Goal: Task Accomplishment & Management: Use online tool/utility

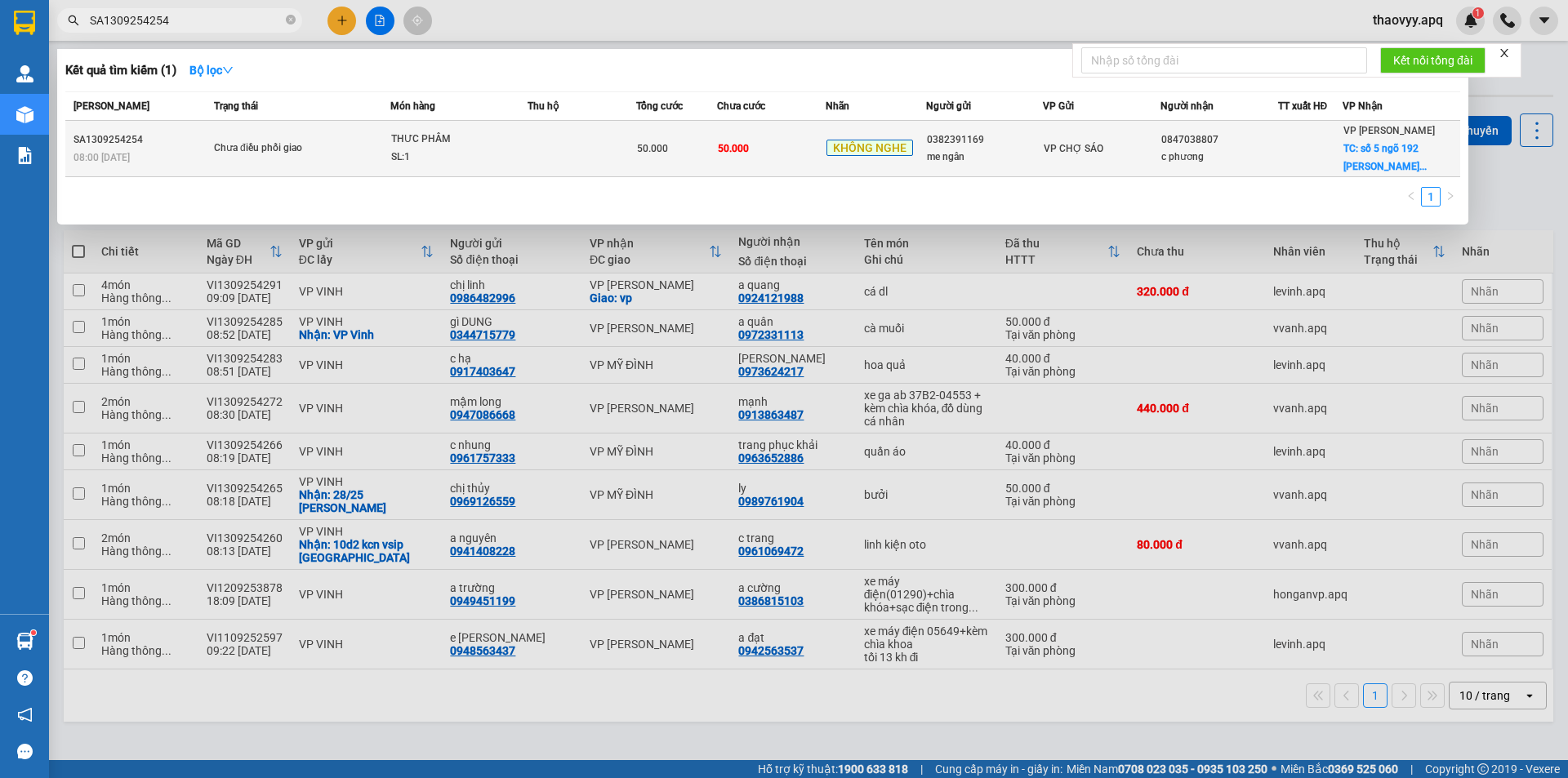
type input "SA1309254254"
click at [291, 143] on div "Chưa điều phối giao" at bounding box center [274, 148] width 123 height 18
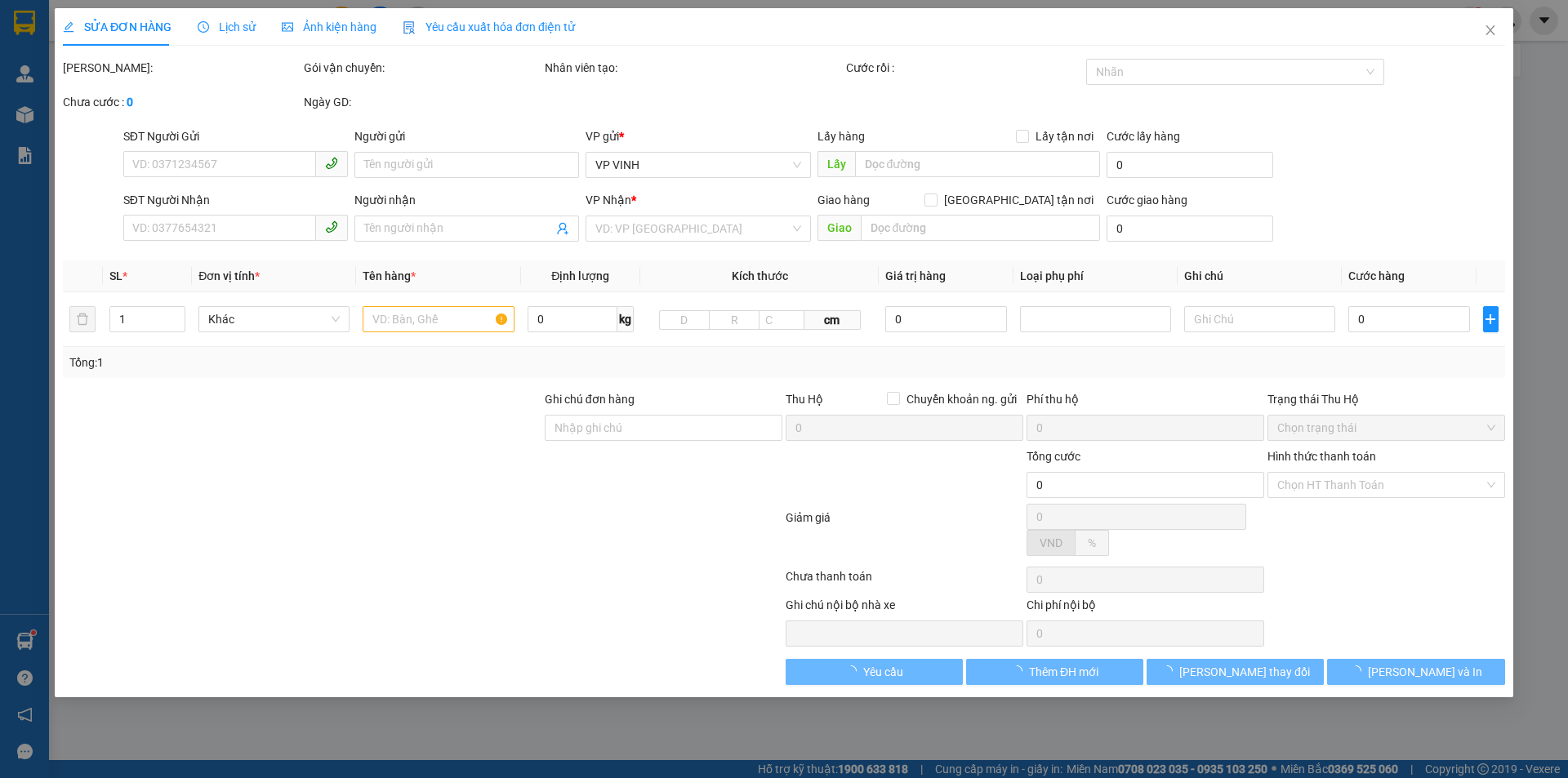
type input "0382391169"
type input "me ngân"
type input "0847038807"
type input "c phương"
checkbox input "true"
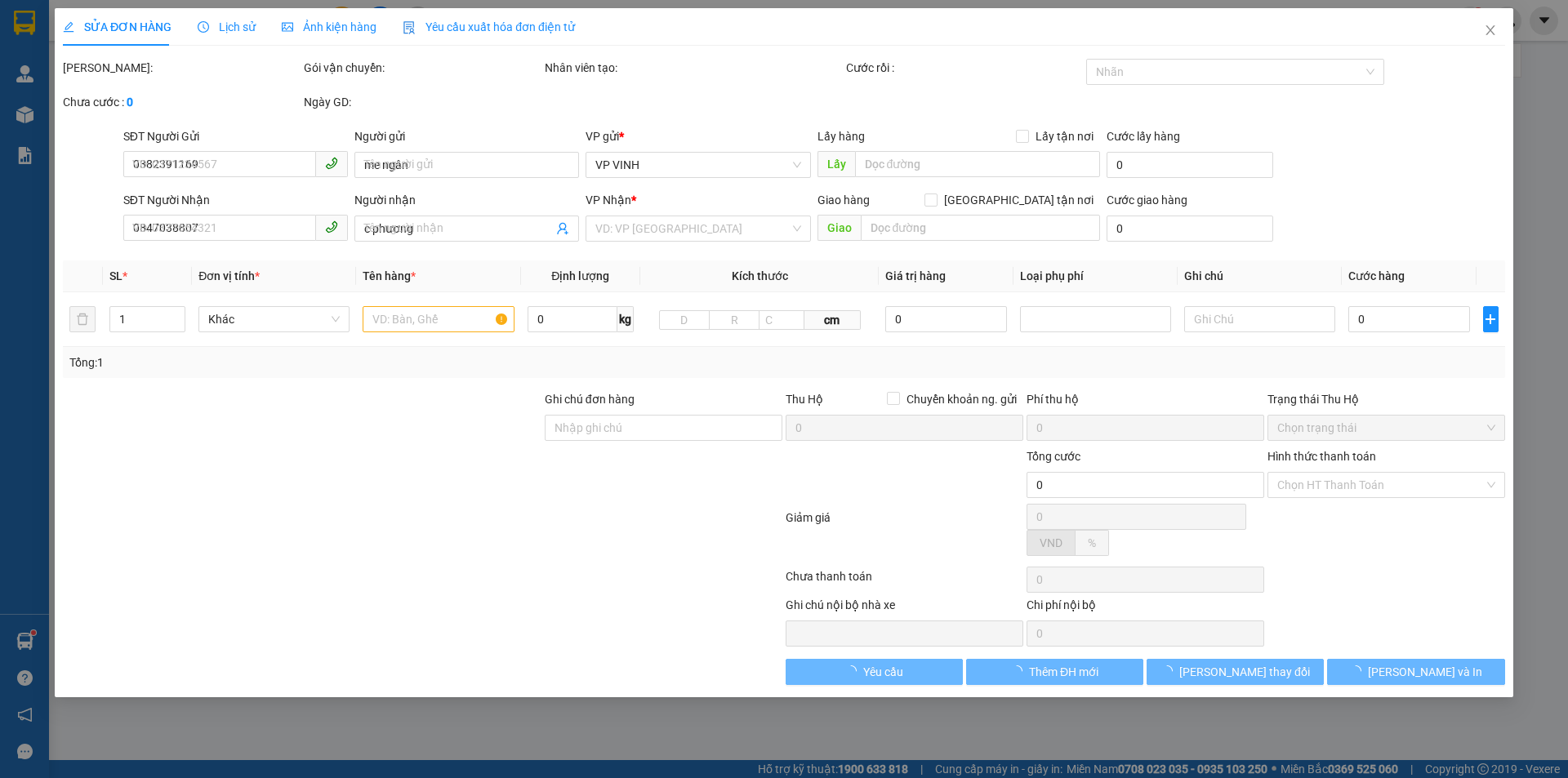
type input "số 5 ngõ 192 [PERSON_NAME] đại kim ship tận nơi nn tt"
type input "50.000"
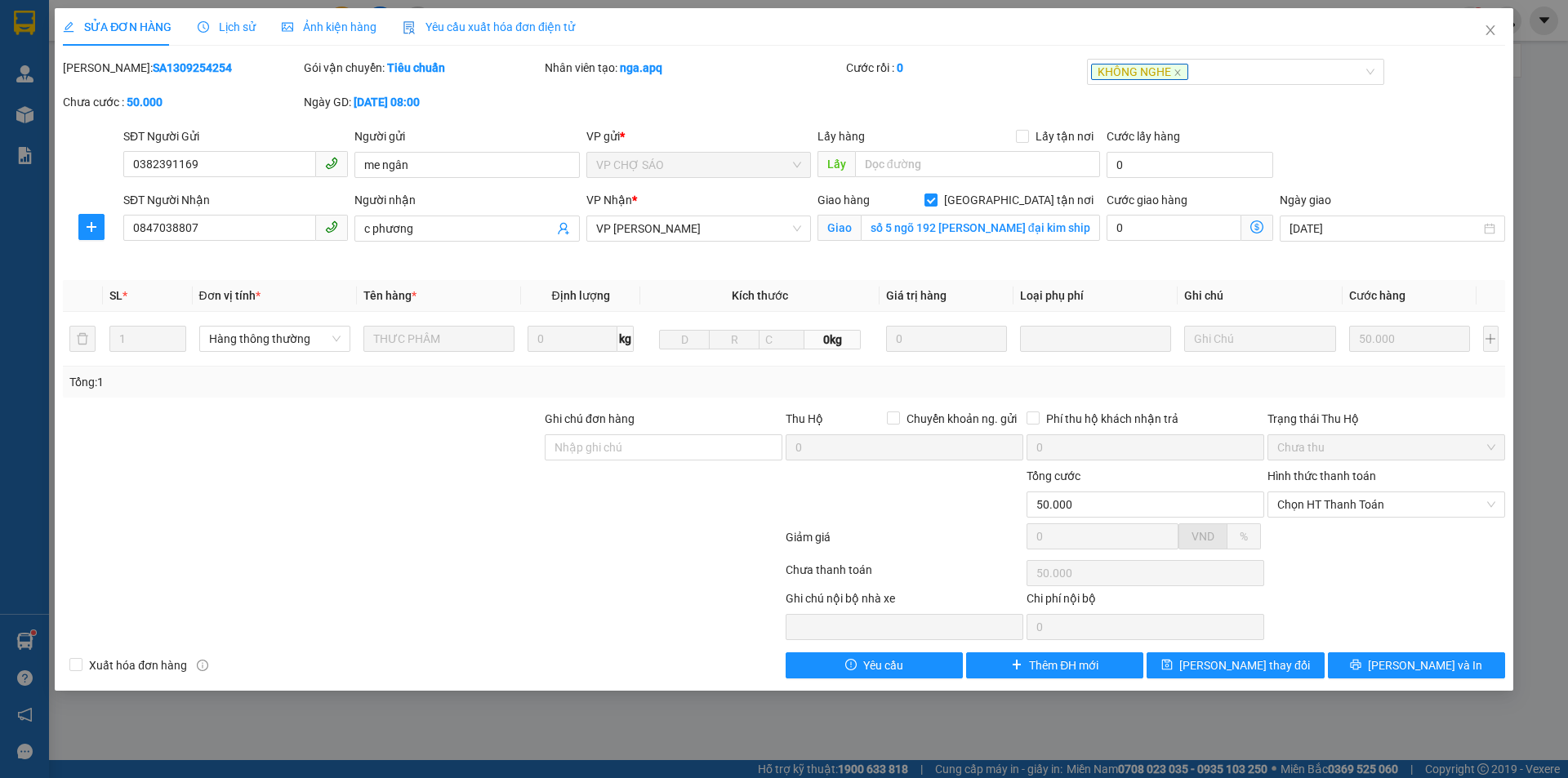
click at [232, 16] on div "Lịch sử" at bounding box center [227, 27] width 58 height 37
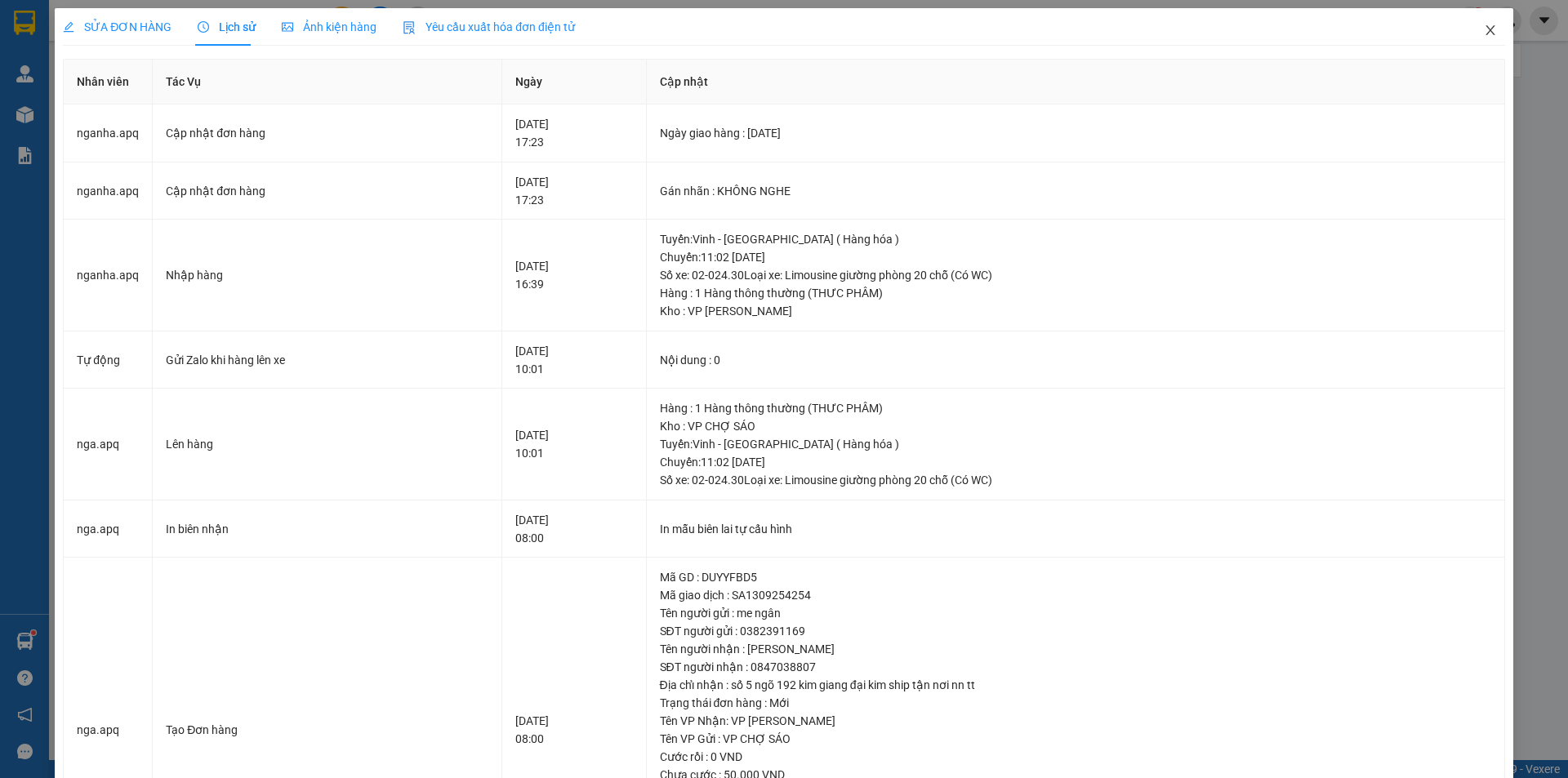
click at [1486, 31] on icon "close" at bounding box center [1490, 30] width 9 height 9
